Goal: Task Accomplishment & Management: Manage account settings

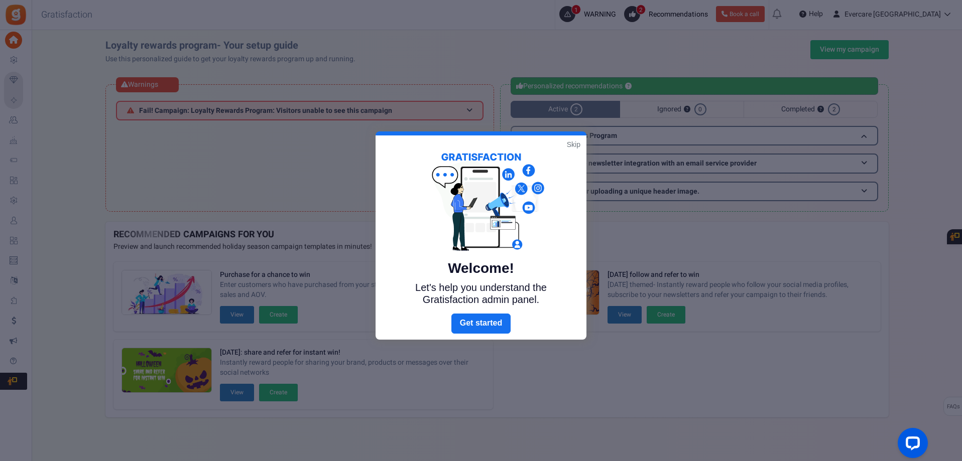
click at [572, 142] on link "Skip" at bounding box center [574, 145] width 14 height 10
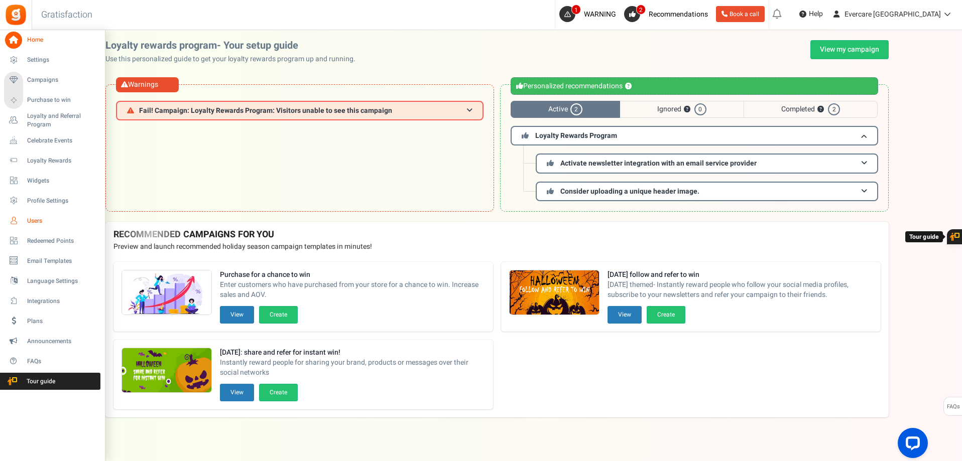
click at [31, 220] on span "Users" at bounding box center [62, 221] width 70 height 9
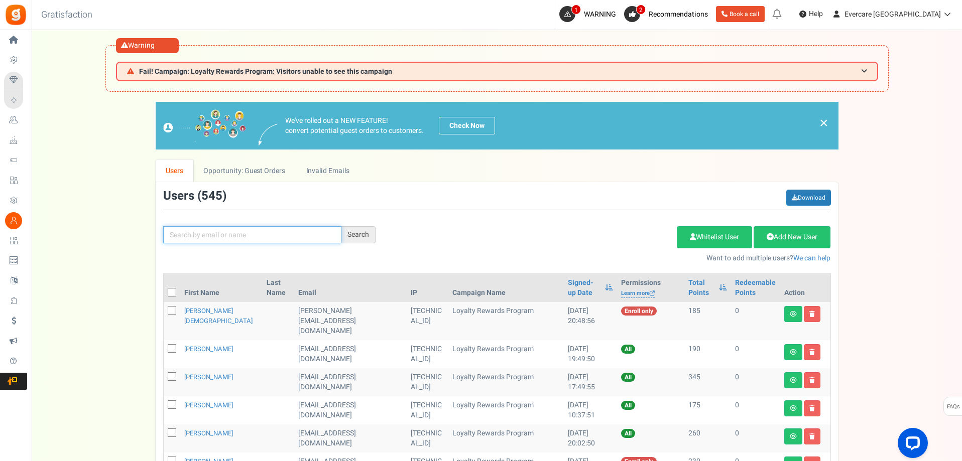
click at [189, 234] on input "text" at bounding box center [252, 234] width 178 height 17
type input "[PERSON_NAME]"
click at [361, 233] on div "Search" at bounding box center [358, 234] width 34 height 17
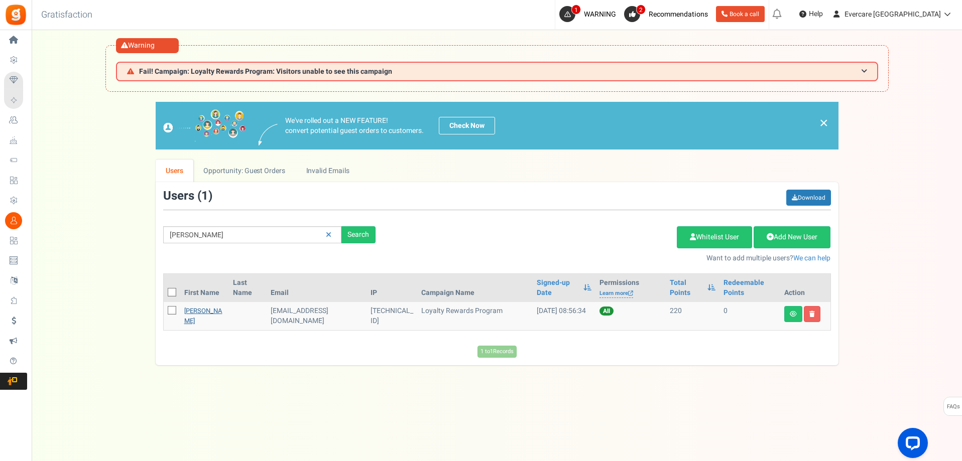
click at [193, 313] on link "[PERSON_NAME]" at bounding box center [203, 316] width 38 height 20
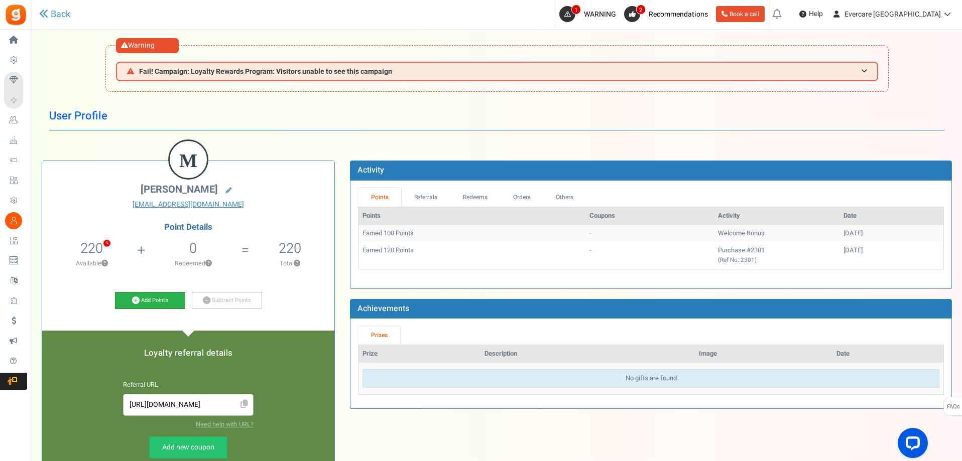
click at [165, 298] on link "Add Points" at bounding box center [150, 300] width 70 height 17
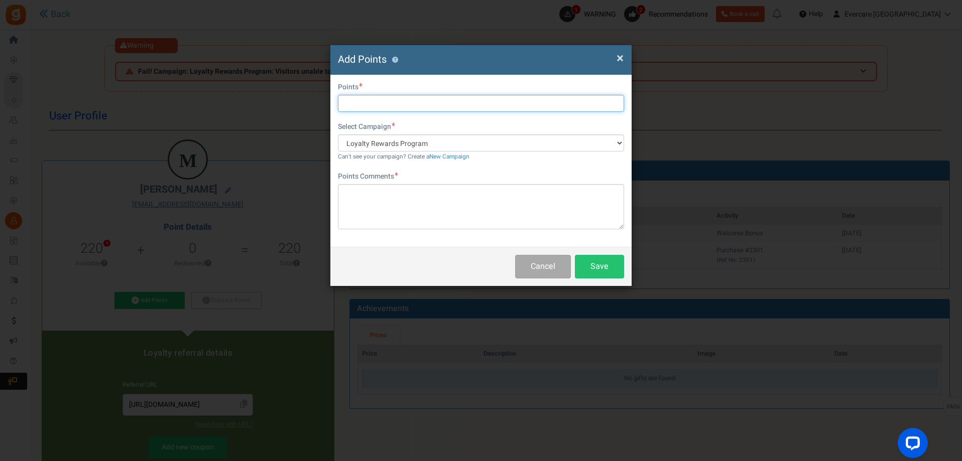
click at [370, 105] on input "text" at bounding box center [481, 103] width 286 height 17
type input "200"
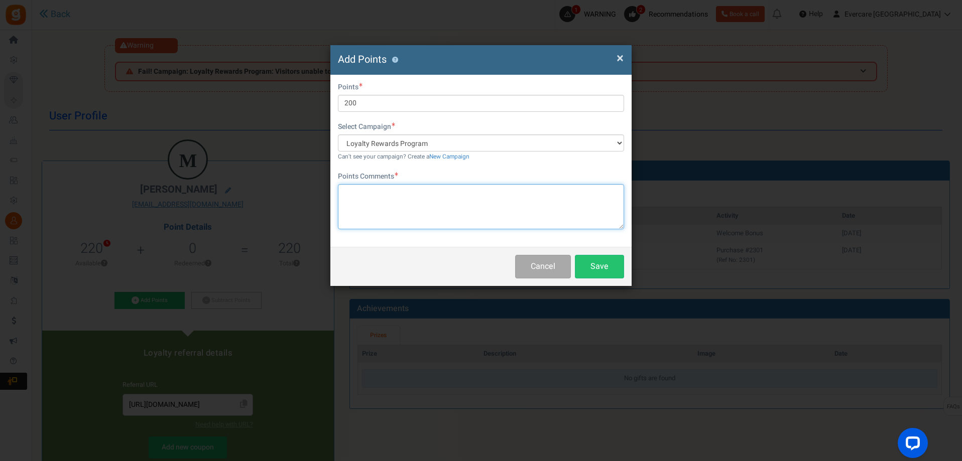
click at [393, 195] on textarea at bounding box center [481, 206] width 286 height 45
click at [439, 209] on textarea at bounding box center [481, 206] width 286 height 45
paste textarea "Provided product review/feedback"
type textarea "Provided product review/feedback"
click at [588, 266] on button "Save" at bounding box center [599, 267] width 49 height 24
